Goal: Task Accomplishment & Management: Use online tool/utility

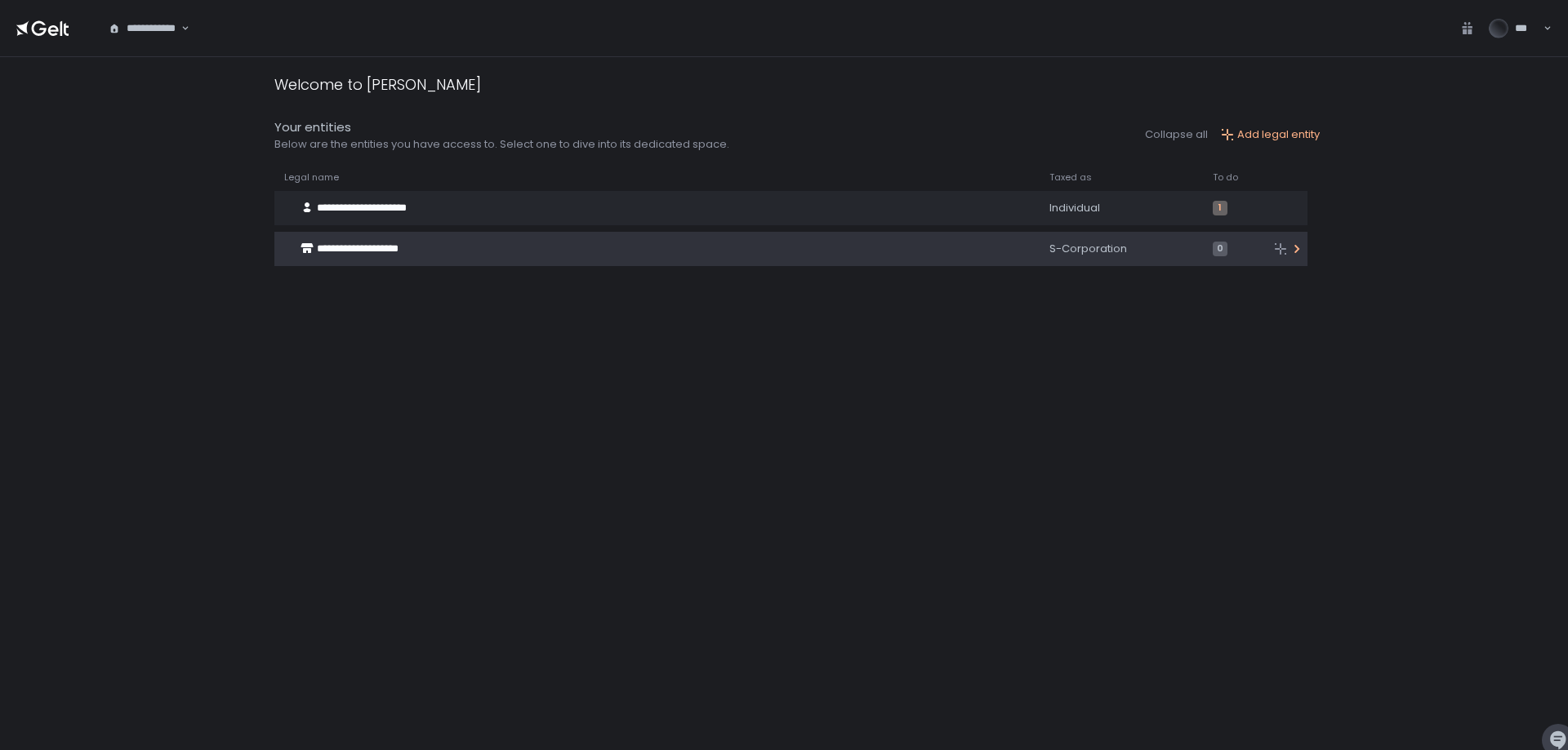
click at [508, 236] on div "**********" at bounding box center [640, 249] width 731 height 31
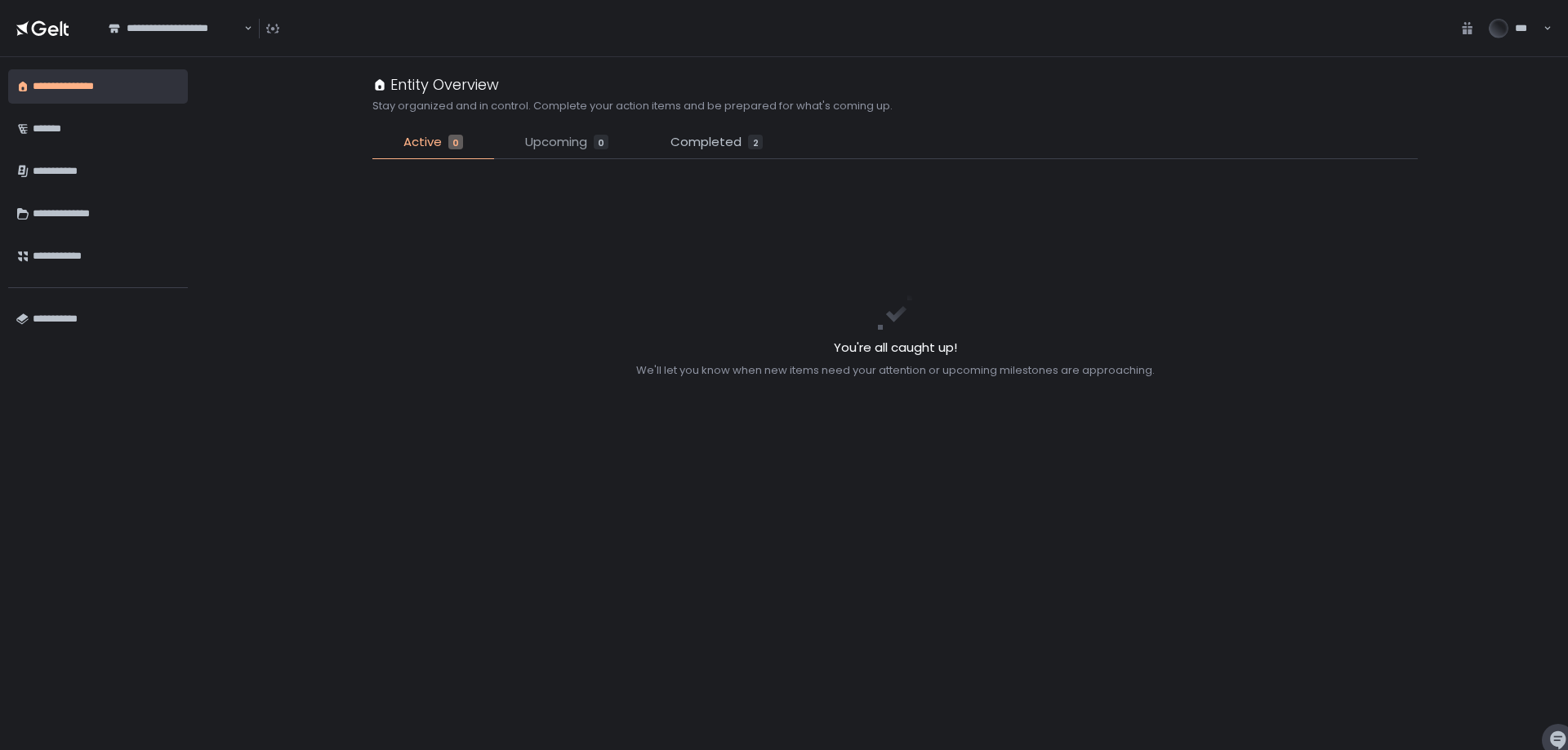
click at [573, 147] on span "Upcoming" at bounding box center [555, 143] width 62 height 19
click at [448, 141] on div "0" at bounding box center [455, 142] width 15 height 15
click at [139, 141] on div "*******" at bounding box center [106, 129] width 147 height 28
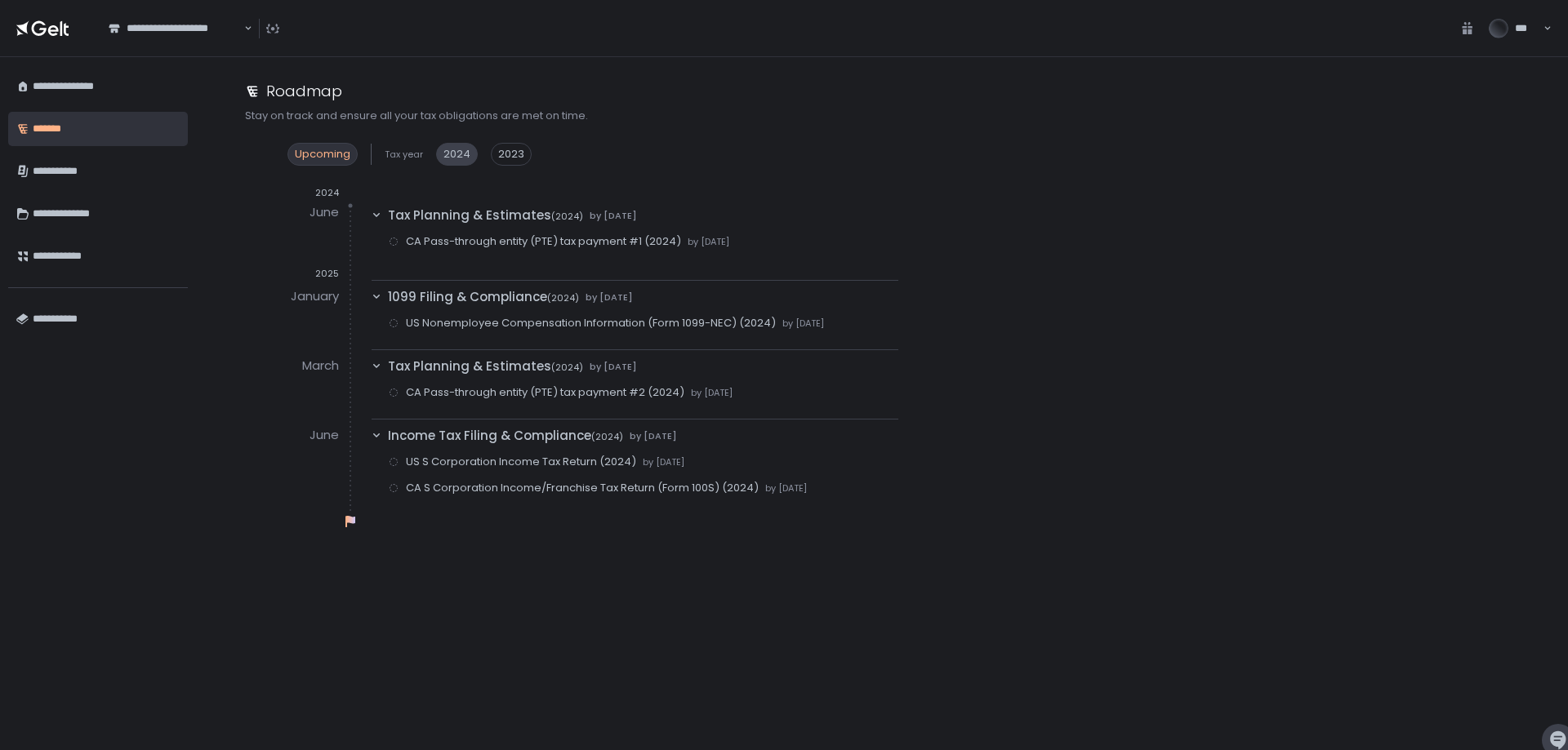
click at [460, 155] on span "2024" at bounding box center [456, 154] width 27 height 15
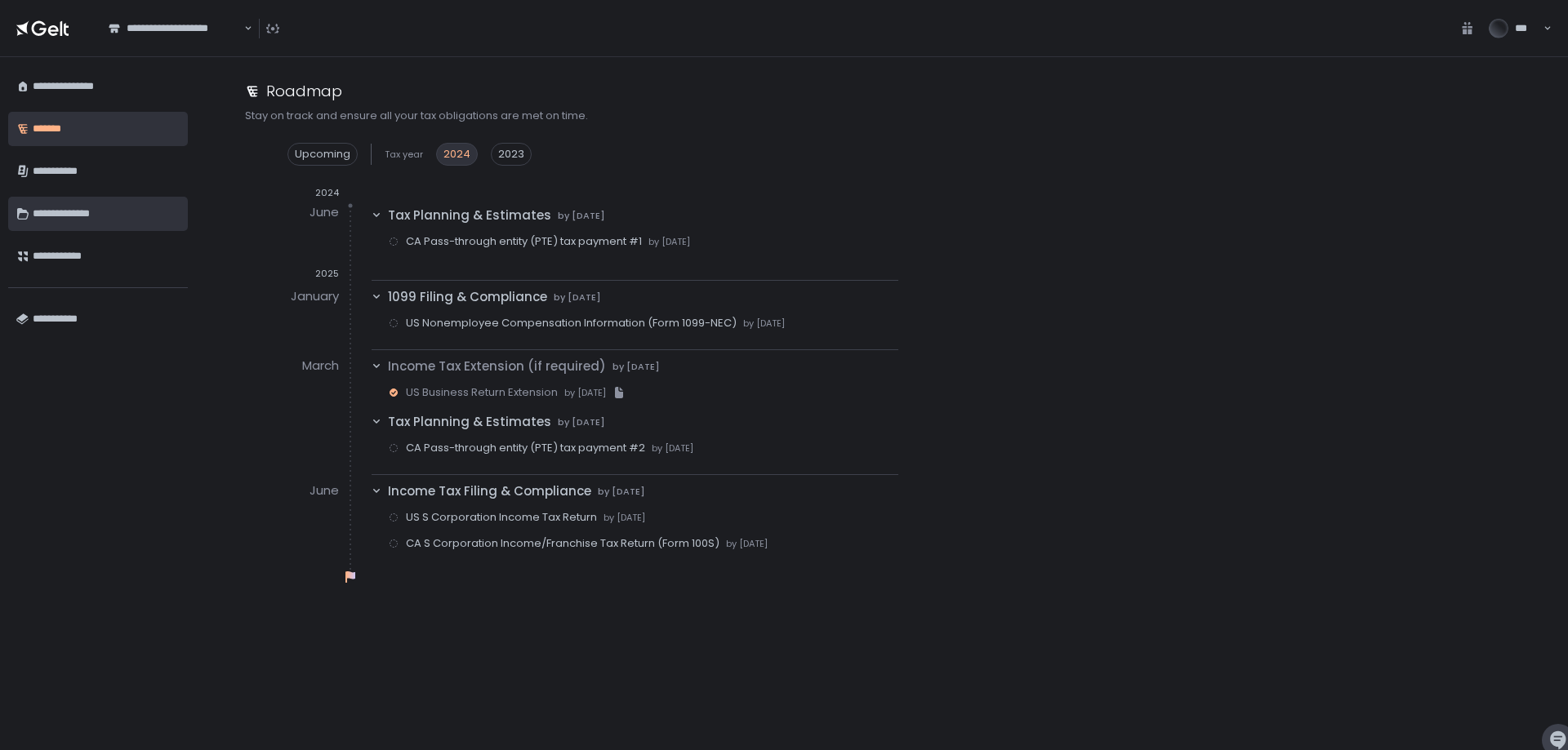
click at [96, 201] on div "**********" at bounding box center [106, 214] width 147 height 28
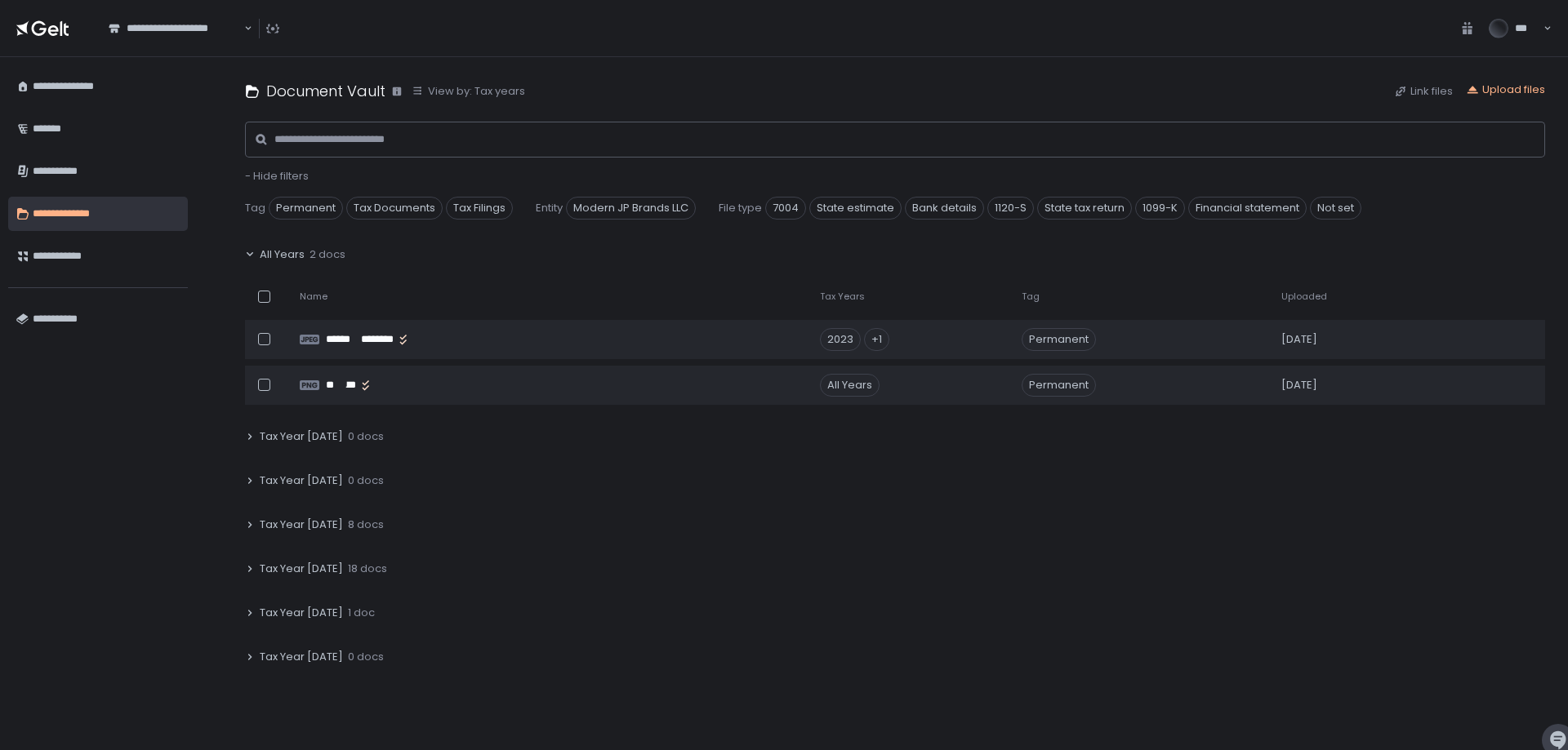
click at [251, 521] on icon at bounding box center [249, 524] width 10 height 10
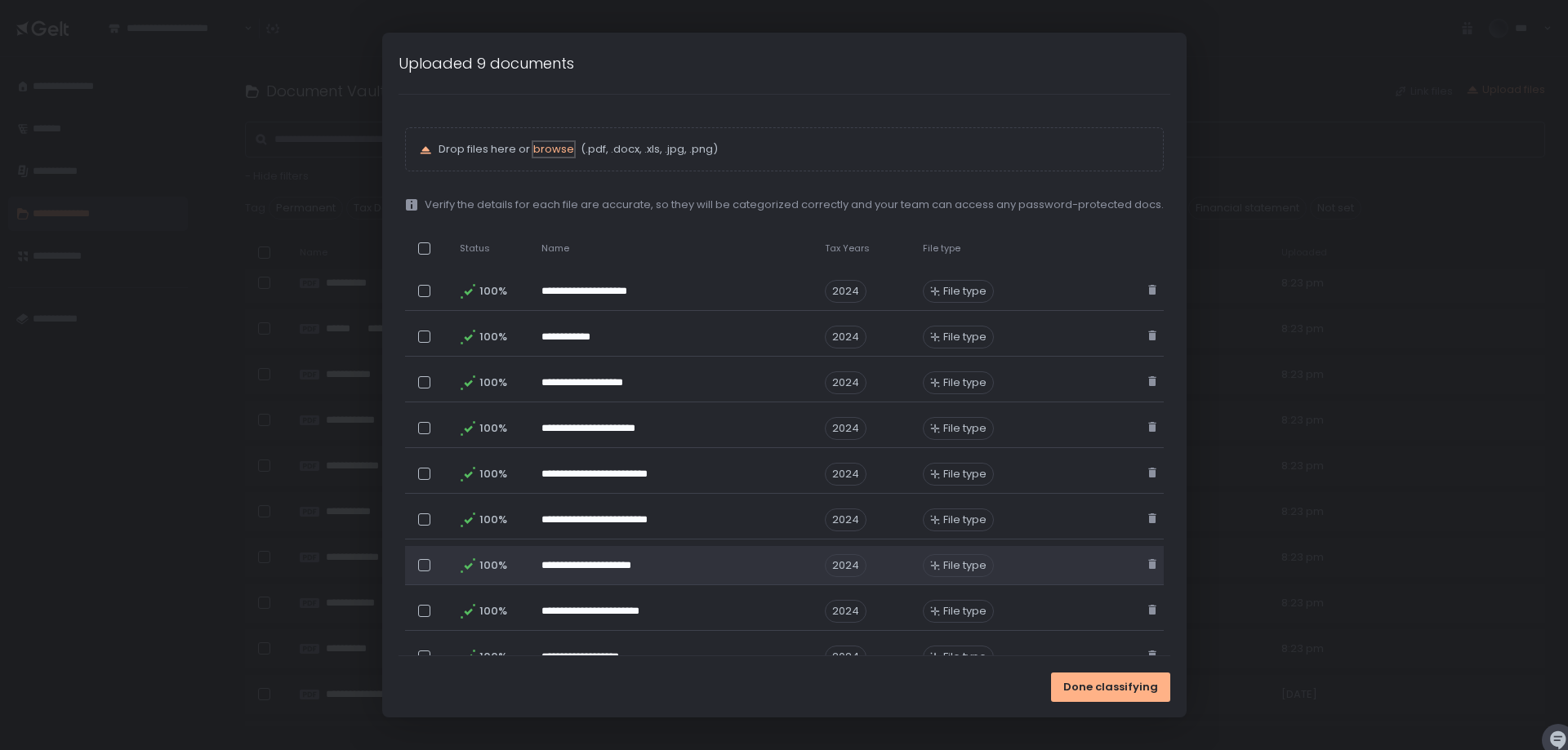
scroll to position [61, 0]
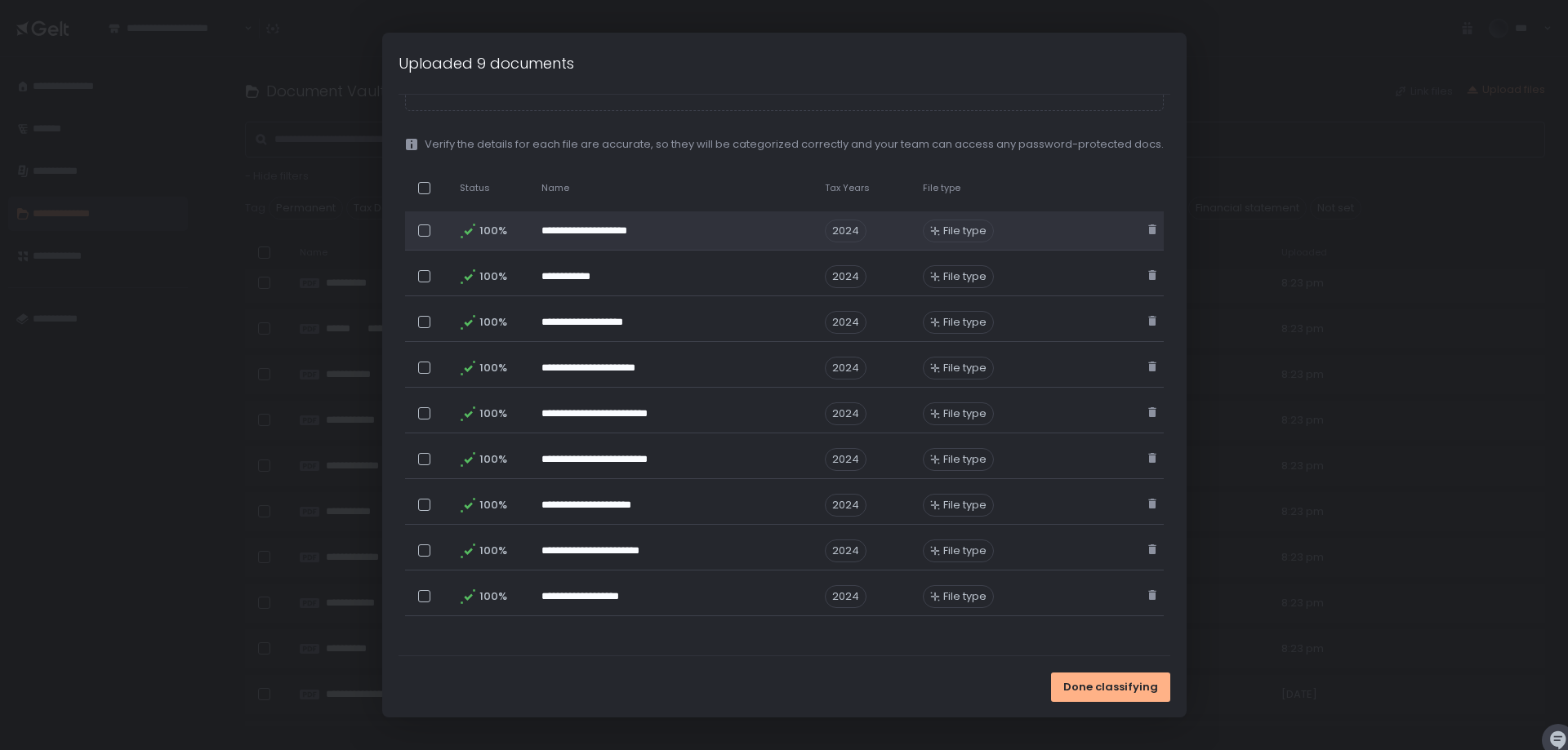
click at [428, 222] on div at bounding box center [428, 230] width 45 height 32
click at [429, 229] on div at bounding box center [424, 231] width 12 height 12
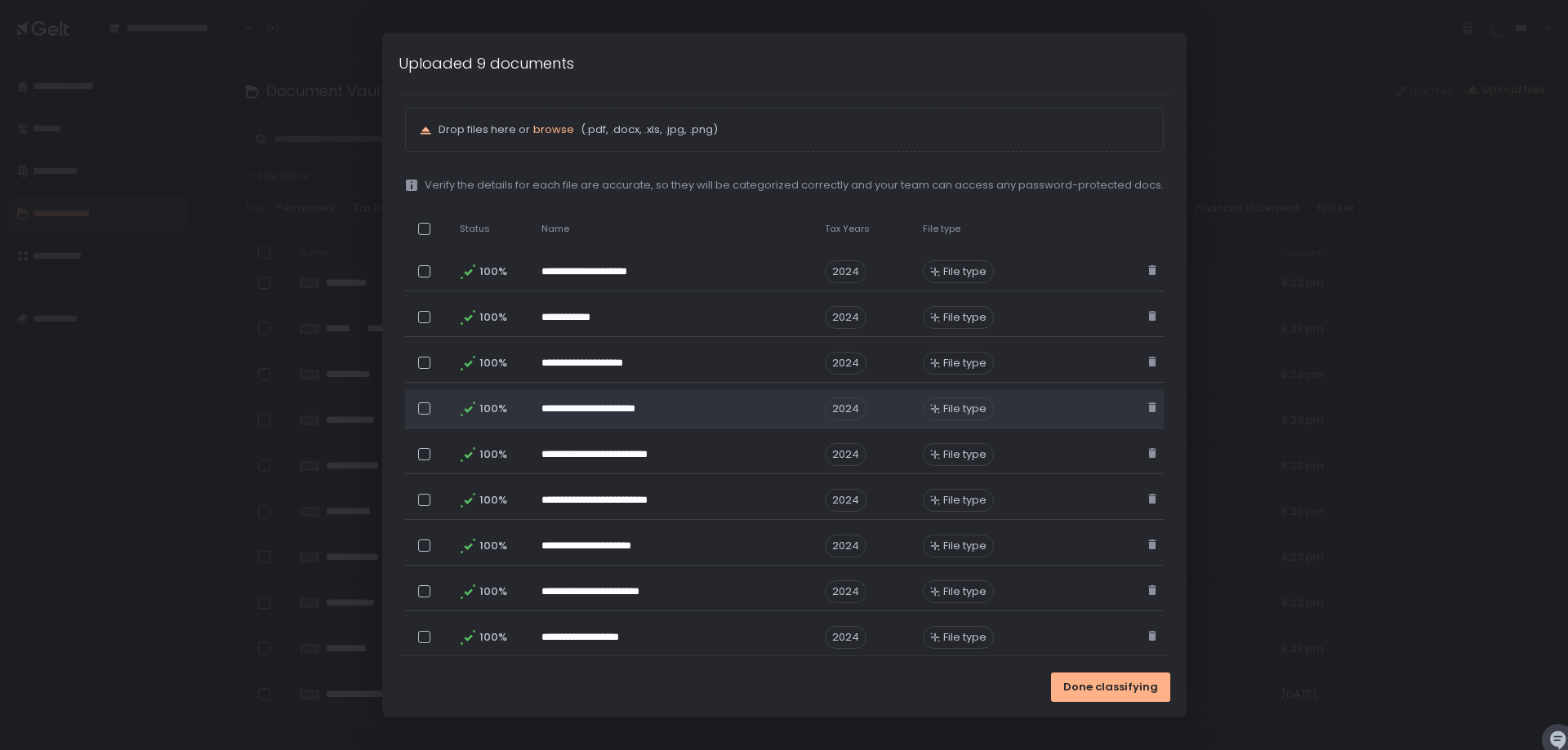
scroll to position [0, 0]
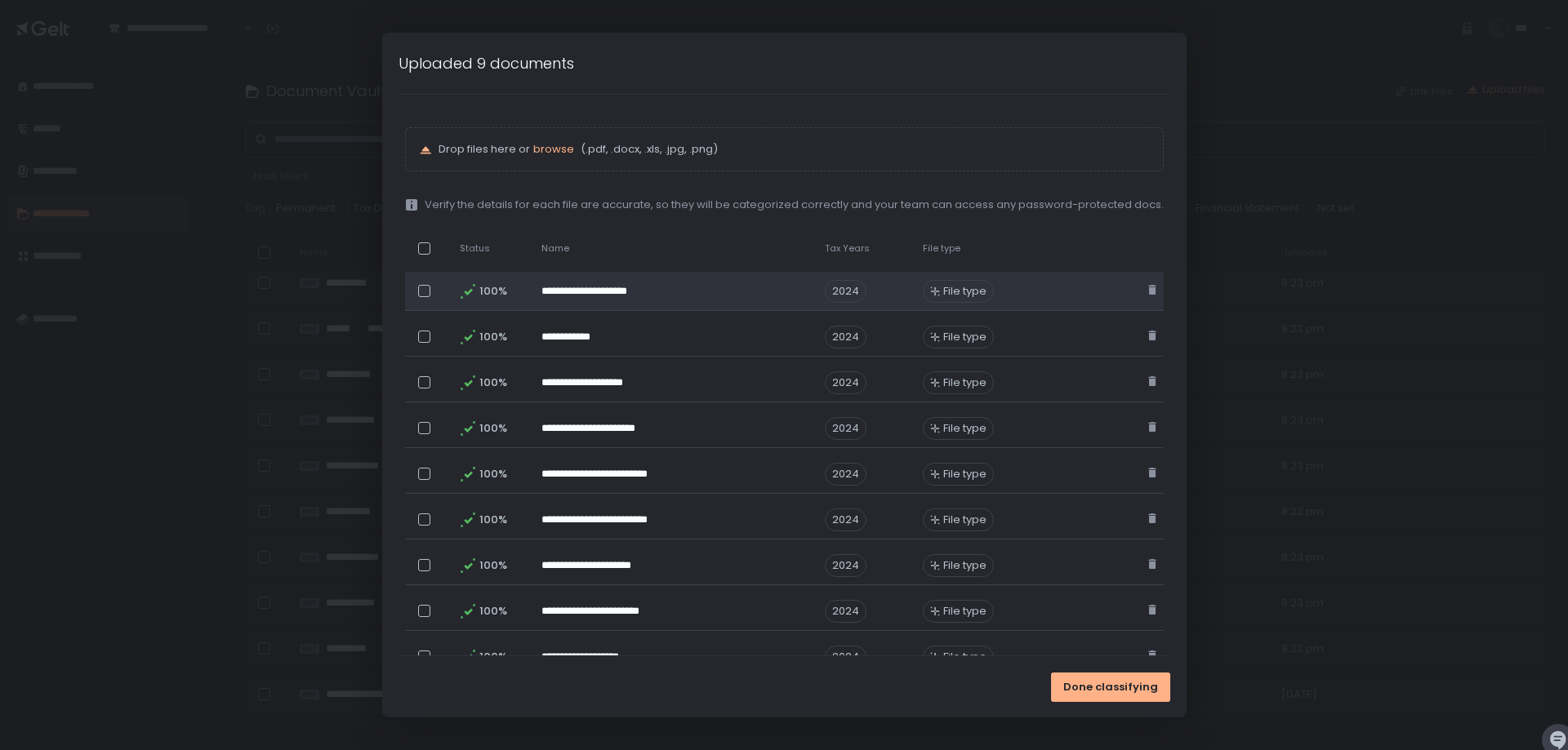
click at [947, 289] on span "File type" at bounding box center [965, 291] width 43 height 15
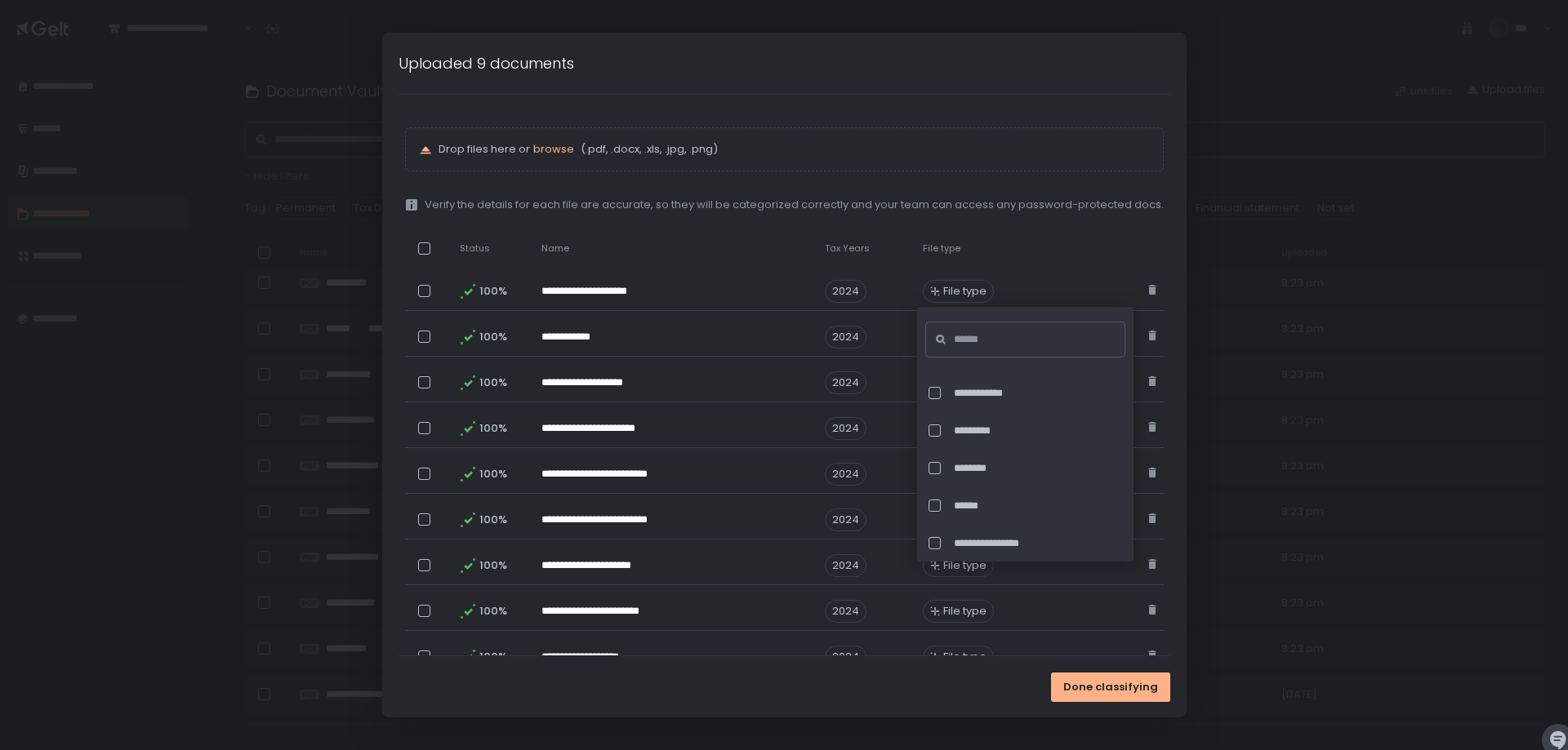
scroll to position [1225, 0]
click at [949, 679] on div "Done classifying" at bounding box center [784, 687] width 804 height 61
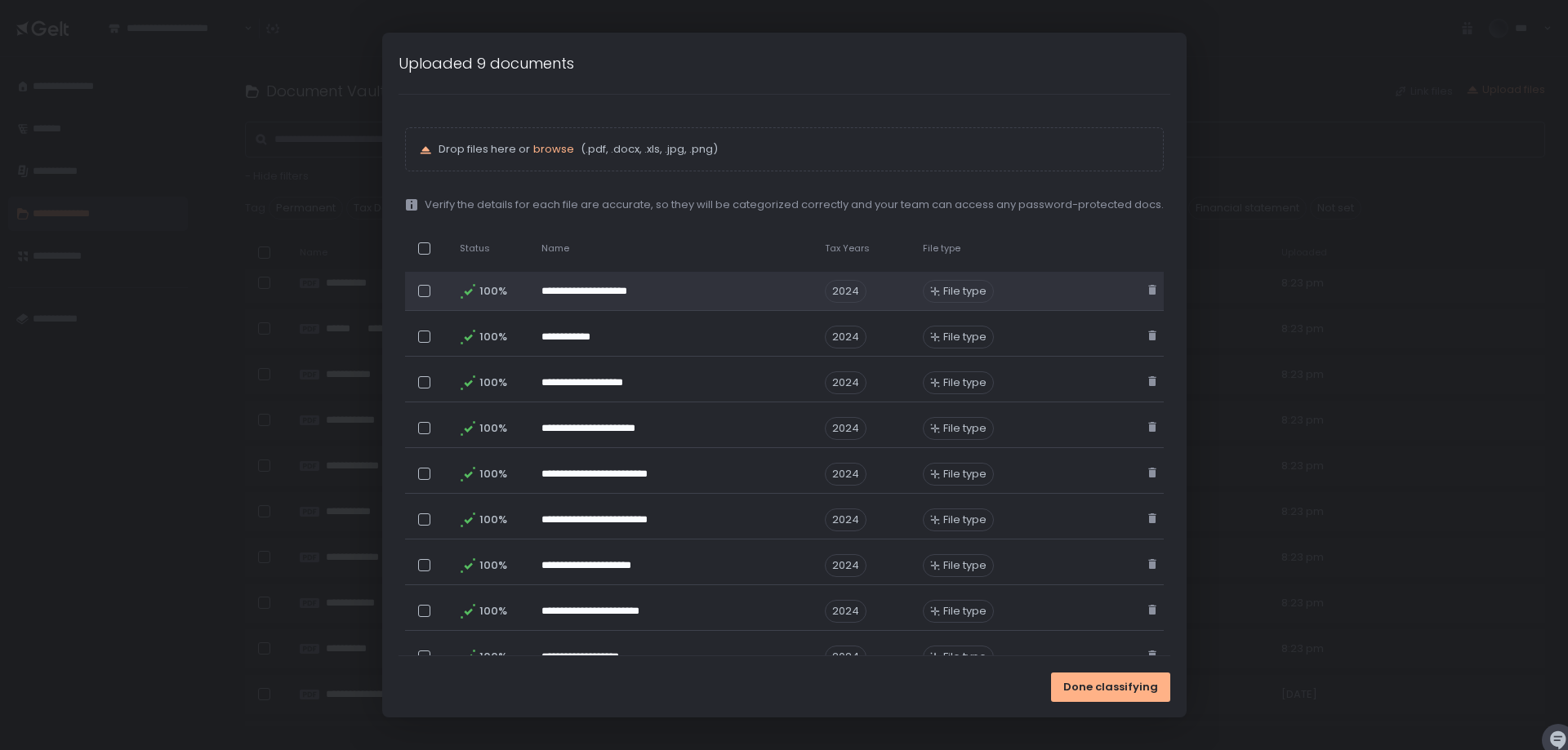
click at [950, 281] on div "File type" at bounding box center [959, 291] width 71 height 23
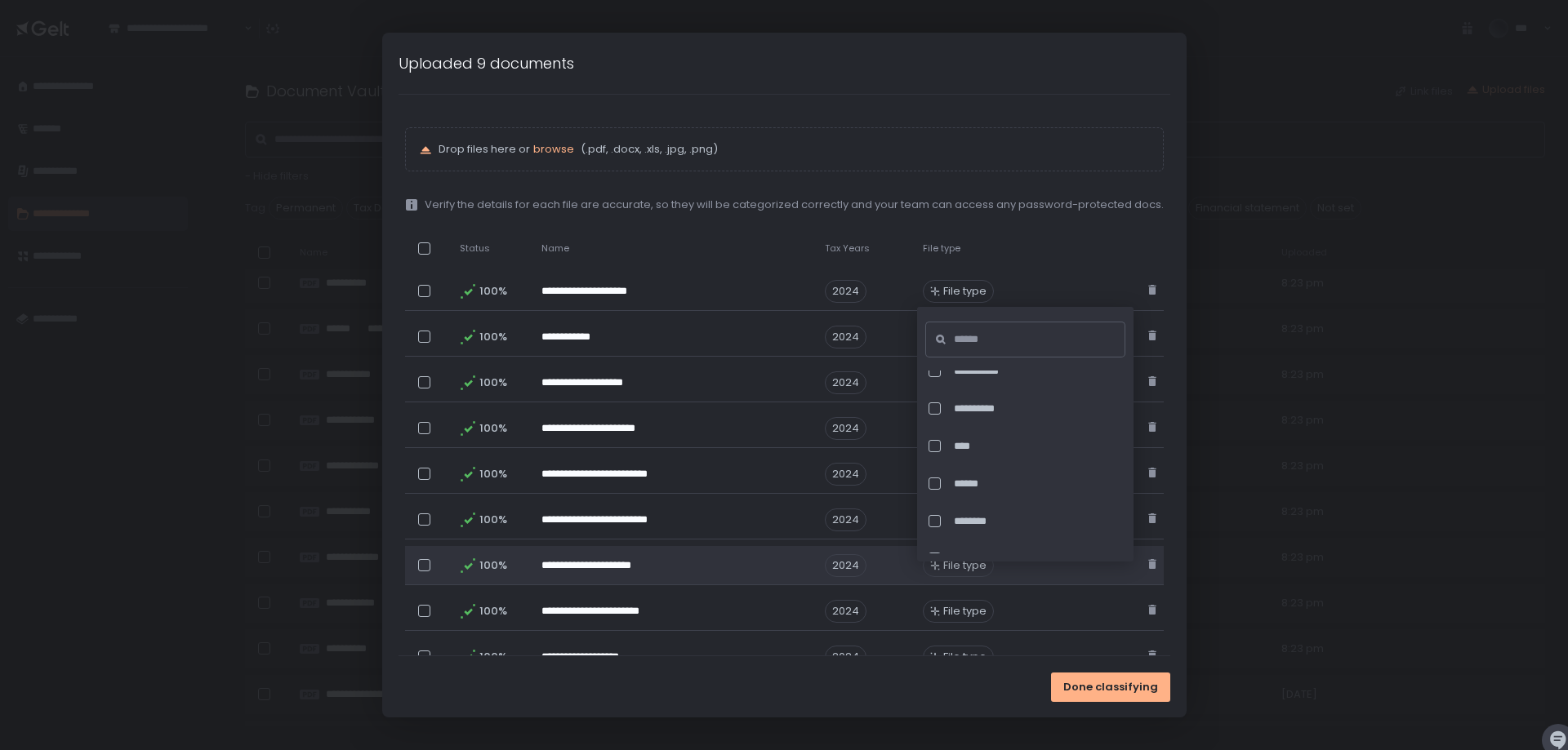
scroll to position [2612, 0]
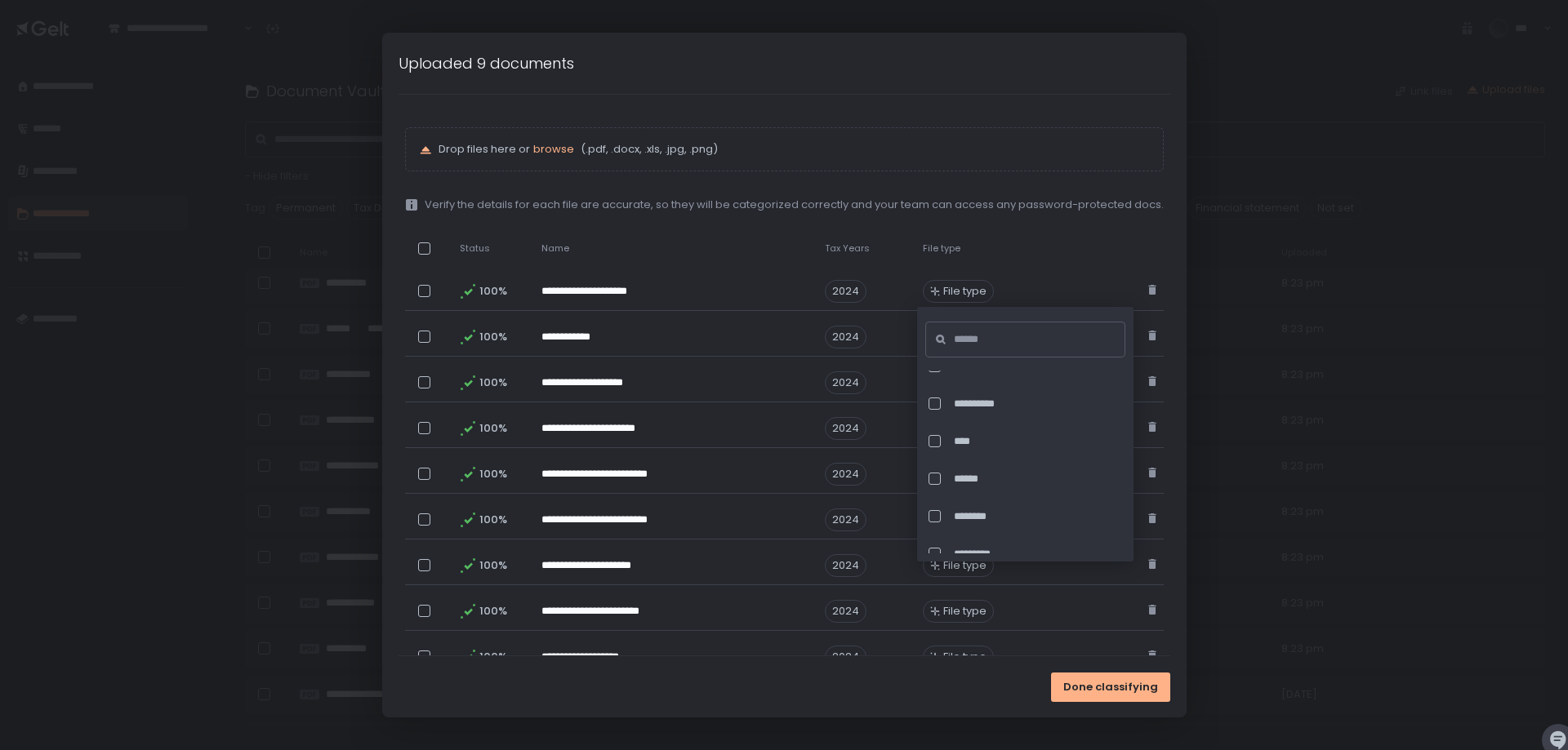
click at [967, 678] on div "Done classifying" at bounding box center [784, 687] width 804 height 61
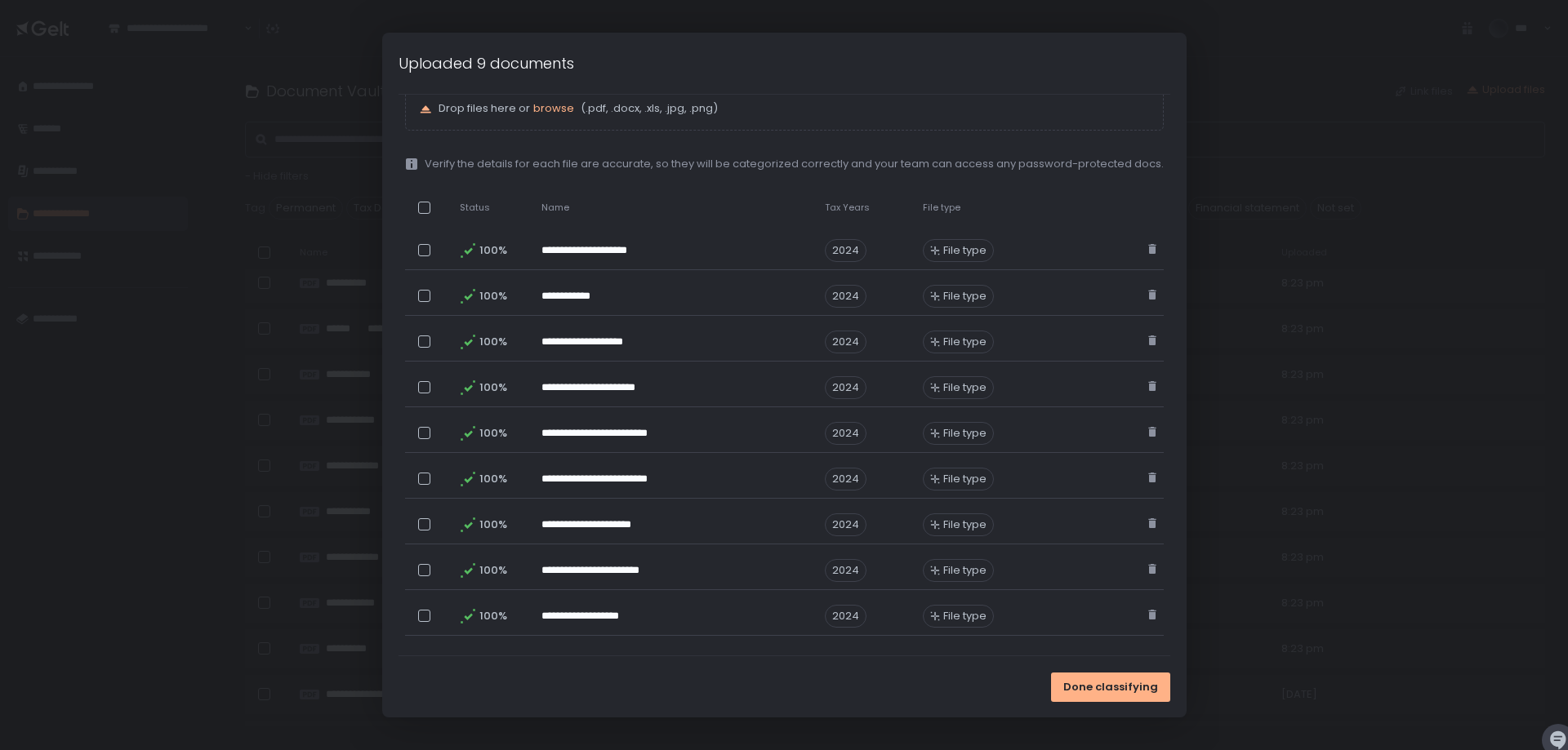
scroll to position [61, 0]
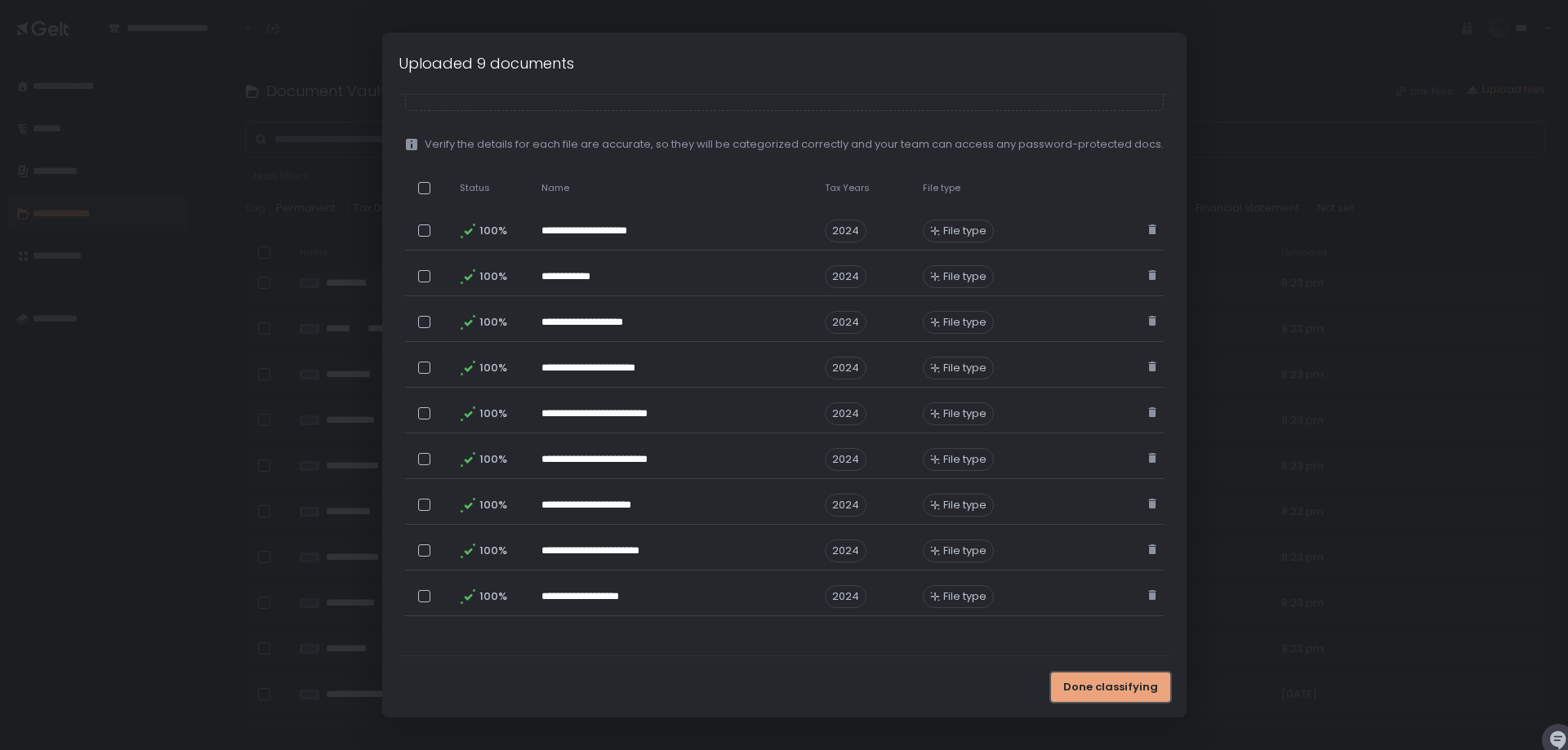
click at [1103, 680] on span "Done classifying" at bounding box center [1110, 687] width 95 height 15
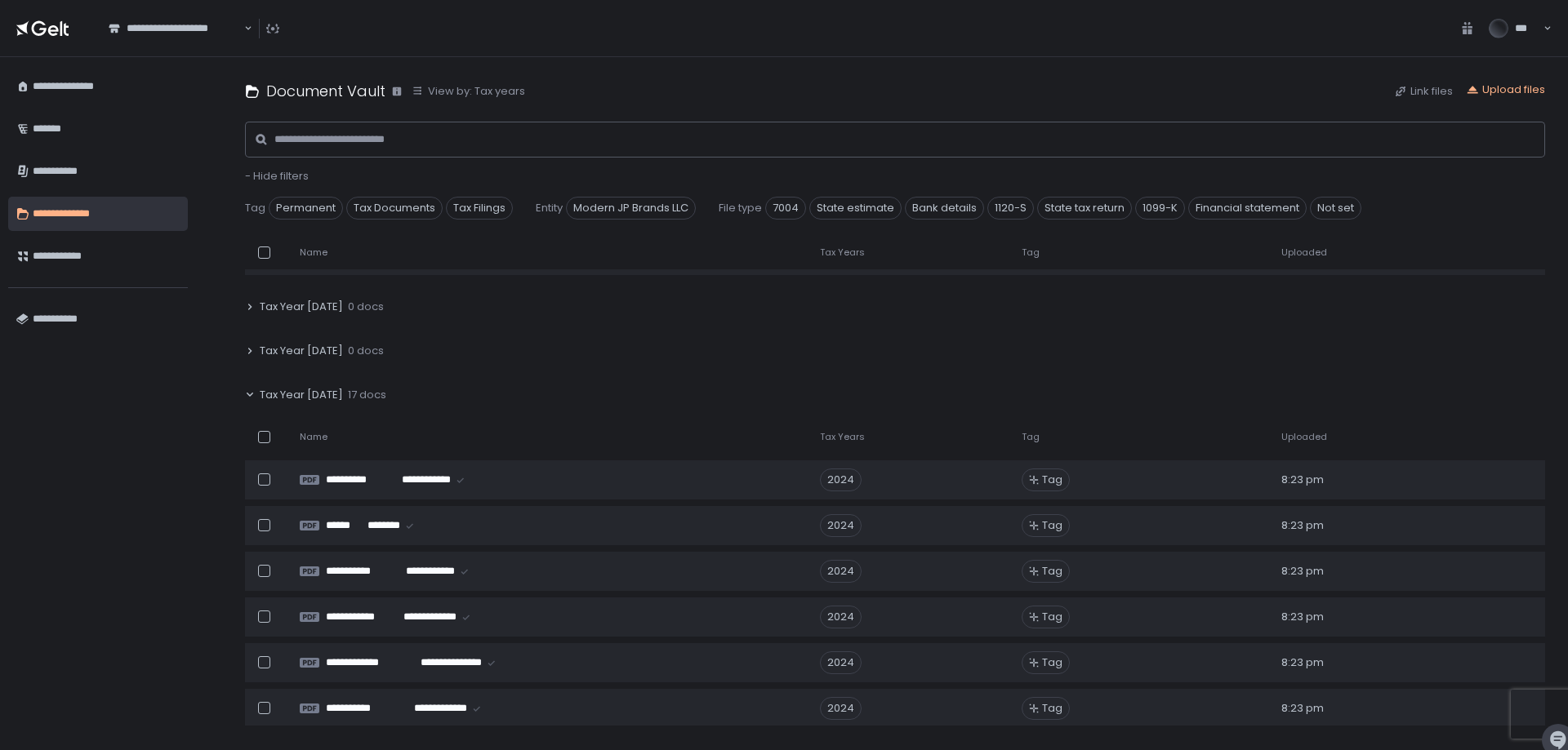
scroll to position [163, 0]
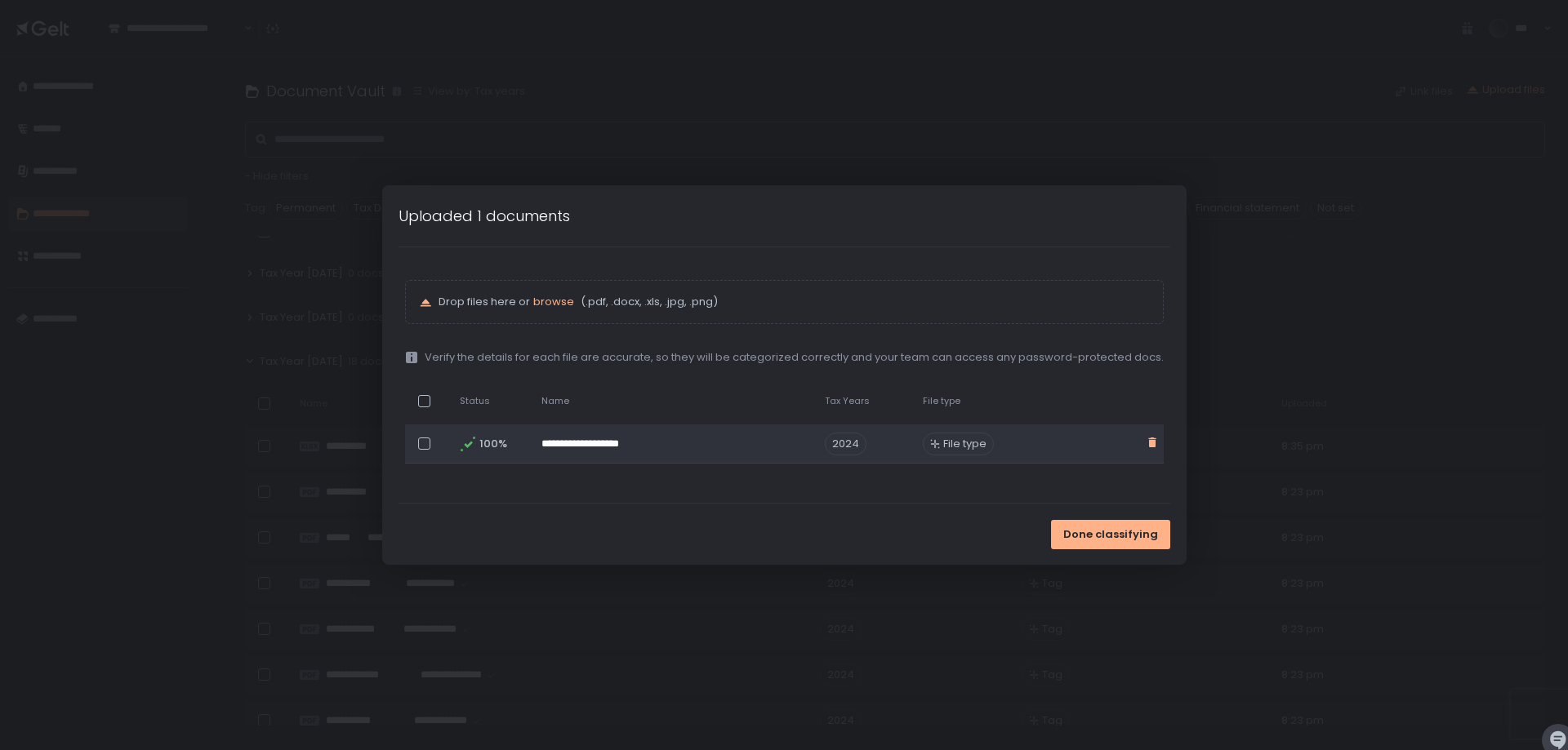
click at [1151, 440] on icon "button" at bounding box center [1152, 442] width 7 height 10
